Goal: Information Seeking & Learning: Find specific fact

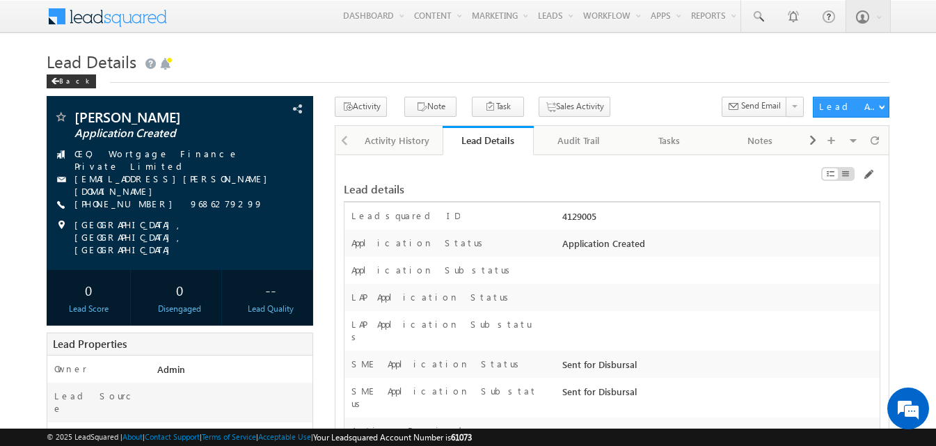
click at [431, 65] on h1 "Lead Details" at bounding box center [468, 60] width 842 height 27
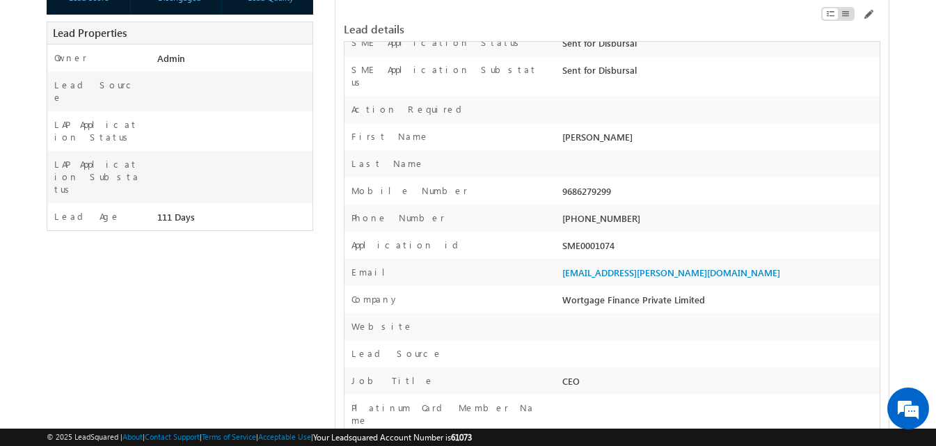
scroll to position [348, 0]
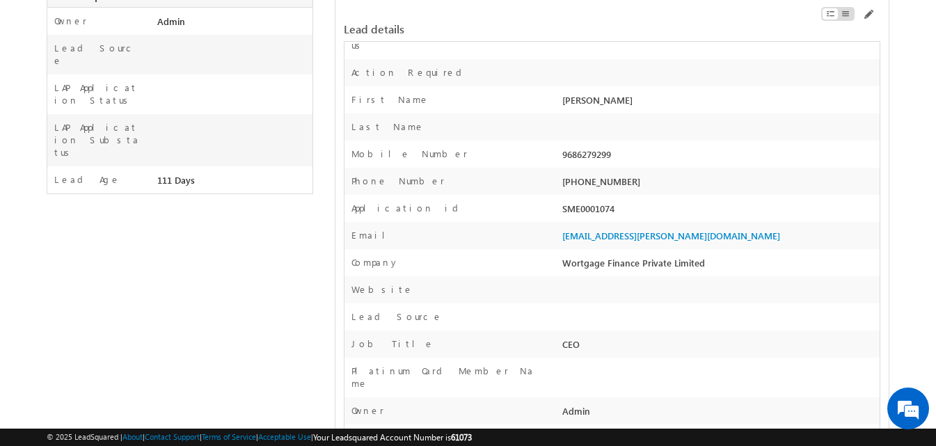
drag, startPoint x: 561, startPoint y: 182, endPoint x: 619, endPoint y: 182, distance: 57.7
click at [619, 202] on div "SME0001074" at bounding box center [719, 211] width 321 height 19
copy div "SME0001074"
